Goal: Transaction & Acquisition: Register for event/course

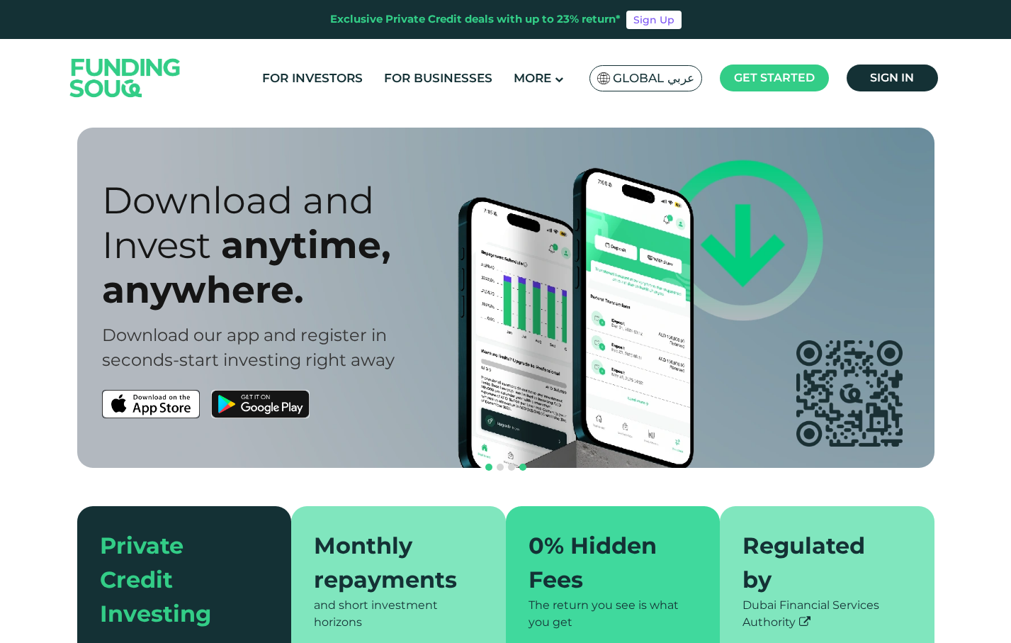
click at [489, 464] on span "navigation" at bounding box center [489, 467] width 7 height 7
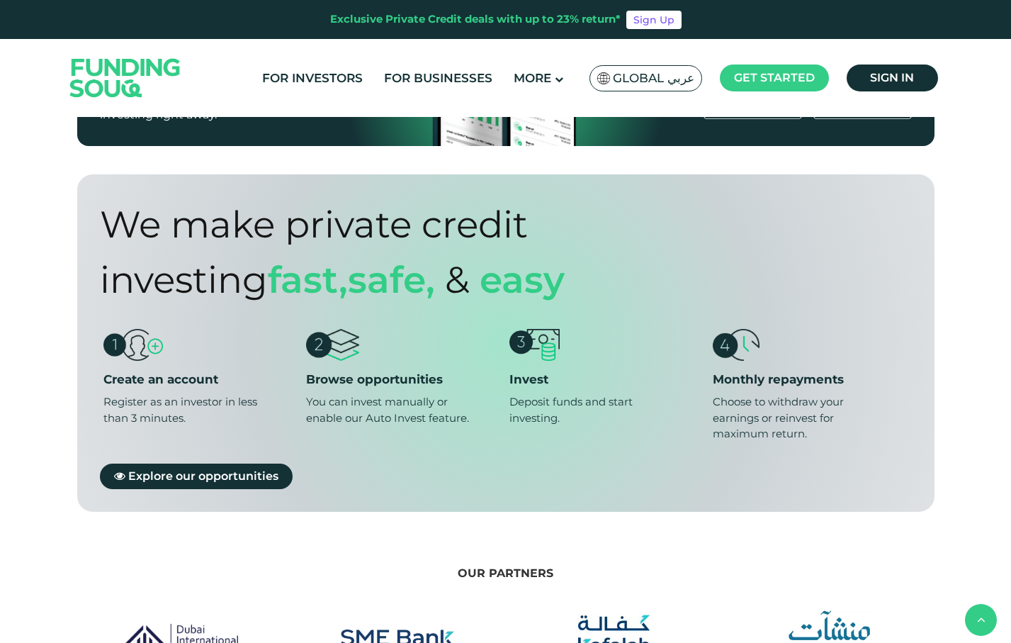
scroll to position [822, 0]
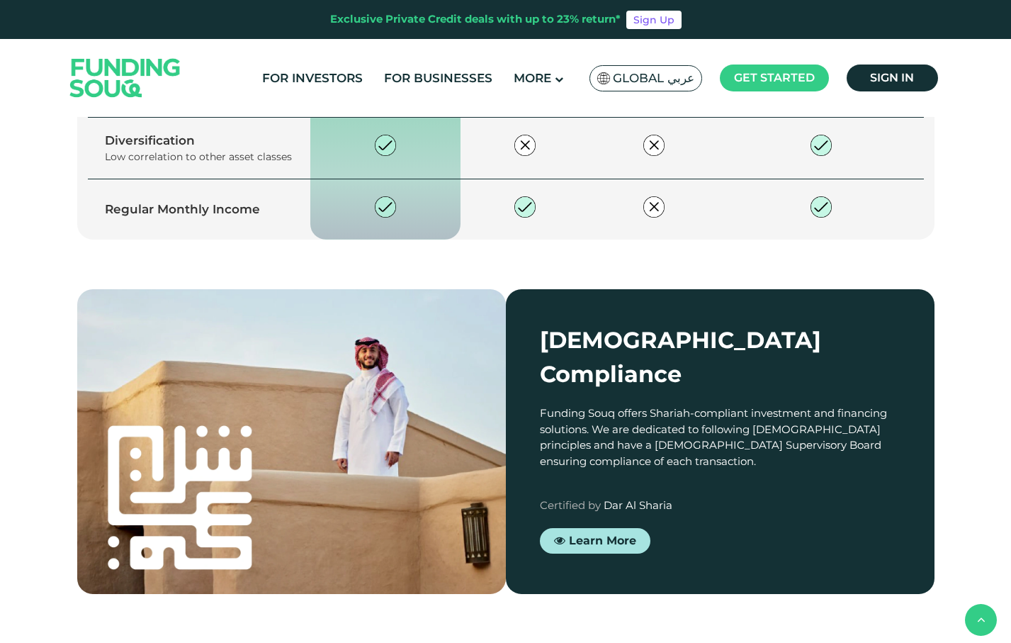
type tc-range-slider "4"
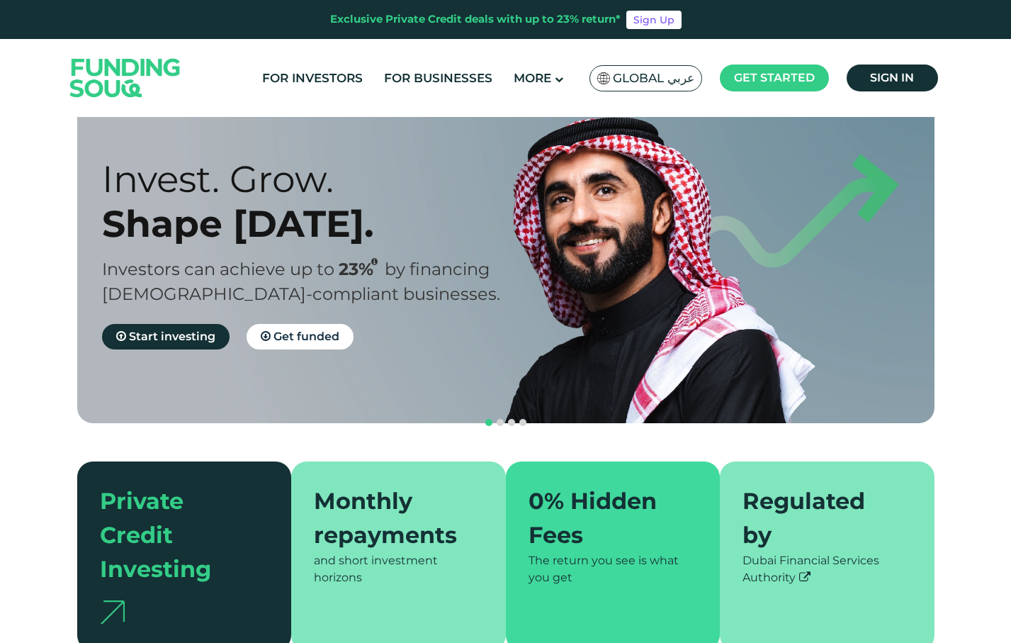
scroll to position [60, 0]
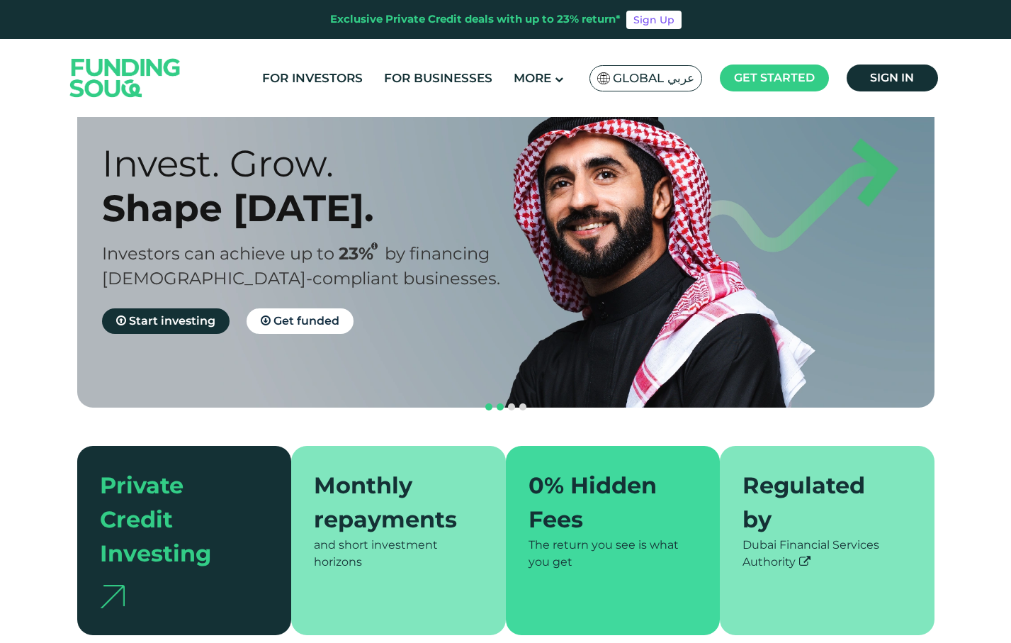
click at [503, 403] on span "navigation" at bounding box center [500, 406] width 7 height 7
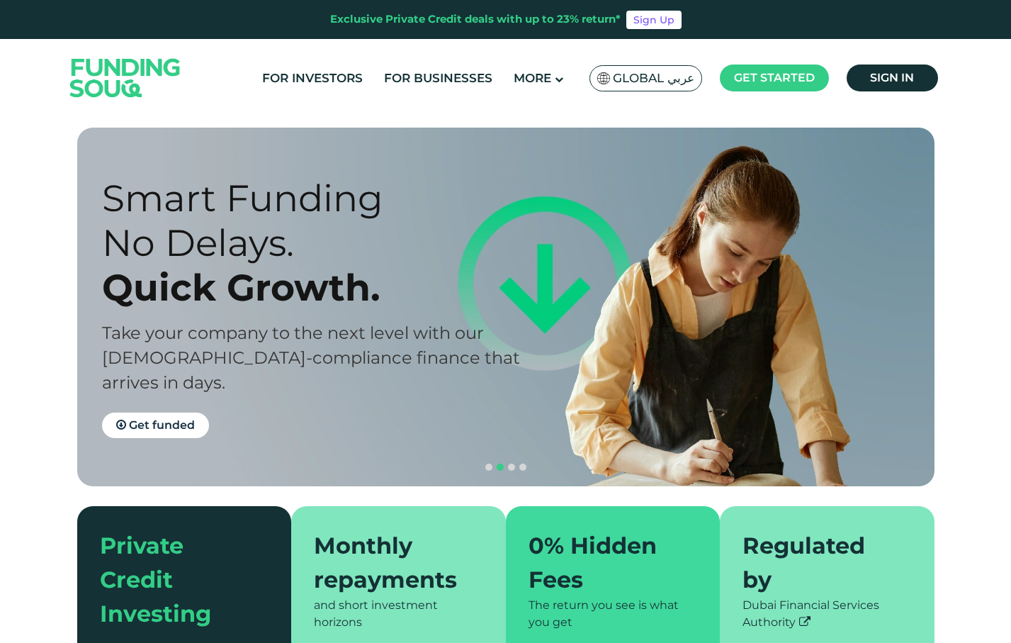
scroll to position [0, 0]
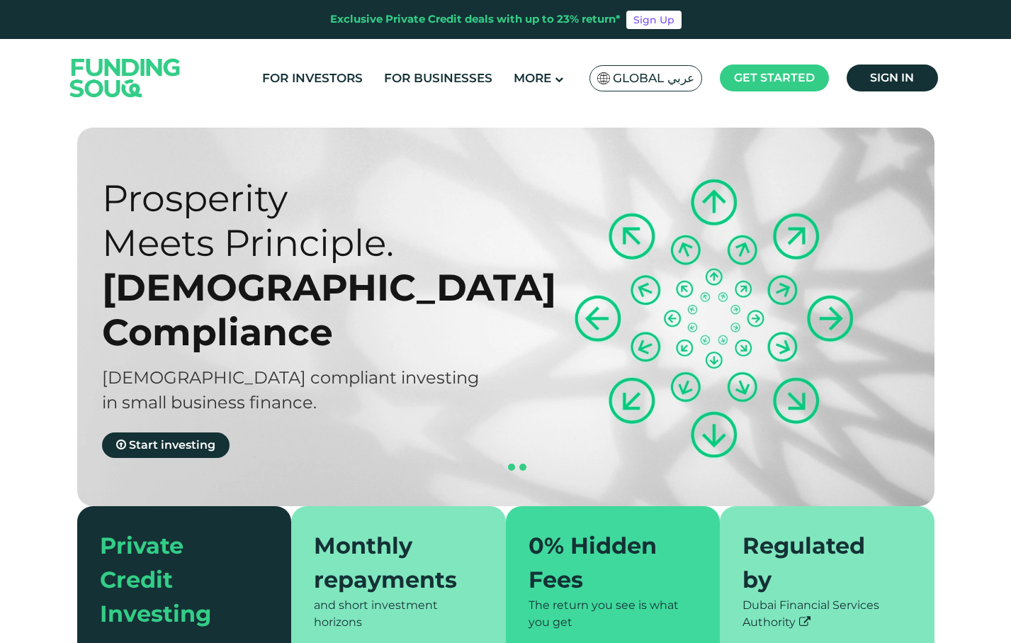
click at [522, 464] on span "navigation" at bounding box center [523, 467] width 7 height 7
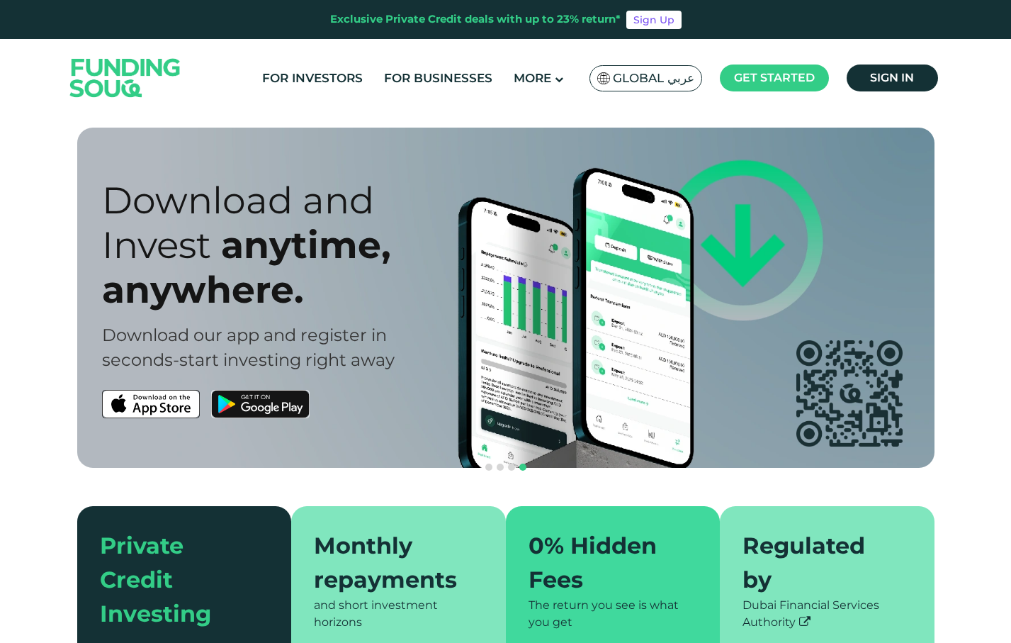
click at [649, 77] on span "Global عربي" at bounding box center [654, 78] width 82 height 16
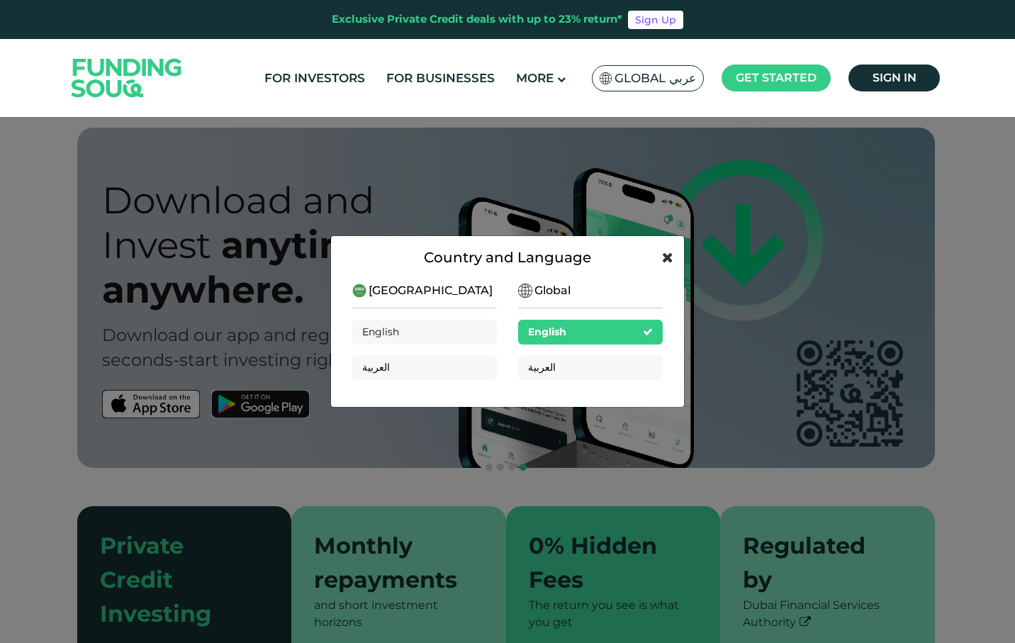
click at [668, 254] on icon at bounding box center [667, 257] width 11 height 14
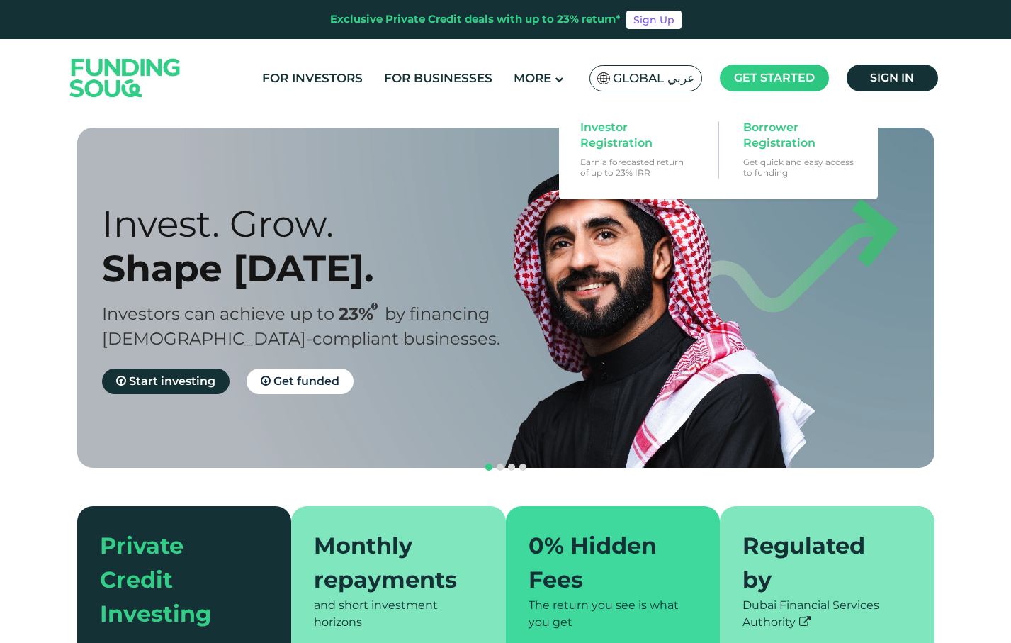
click at [789, 82] on span "Get started" at bounding box center [774, 77] width 81 height 13
click at [578, 125] on link "Investor Registration Earn a forecasted return of up to 23% IRR" at bounding box center [637, 149] width 128 height 72
